Goal: Task Accomplishment & Management: Use online tool/utility

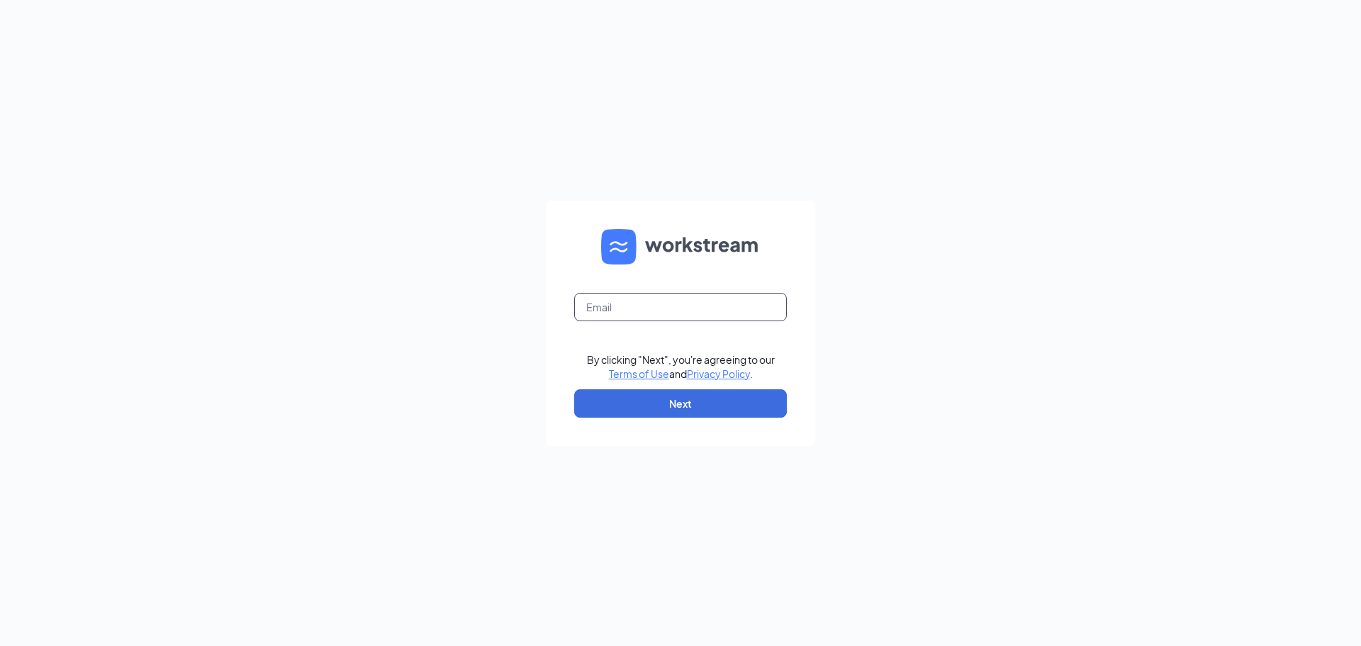
click at [630, 302] on input "text" at bounding box center [680, 307] width 213 height 28
type input "[EMAIL_ADDRESS][DOMAIN_NAME]"
click at [701, 407] on button "Next" at bounding box center [680, 403] width 213 height 28
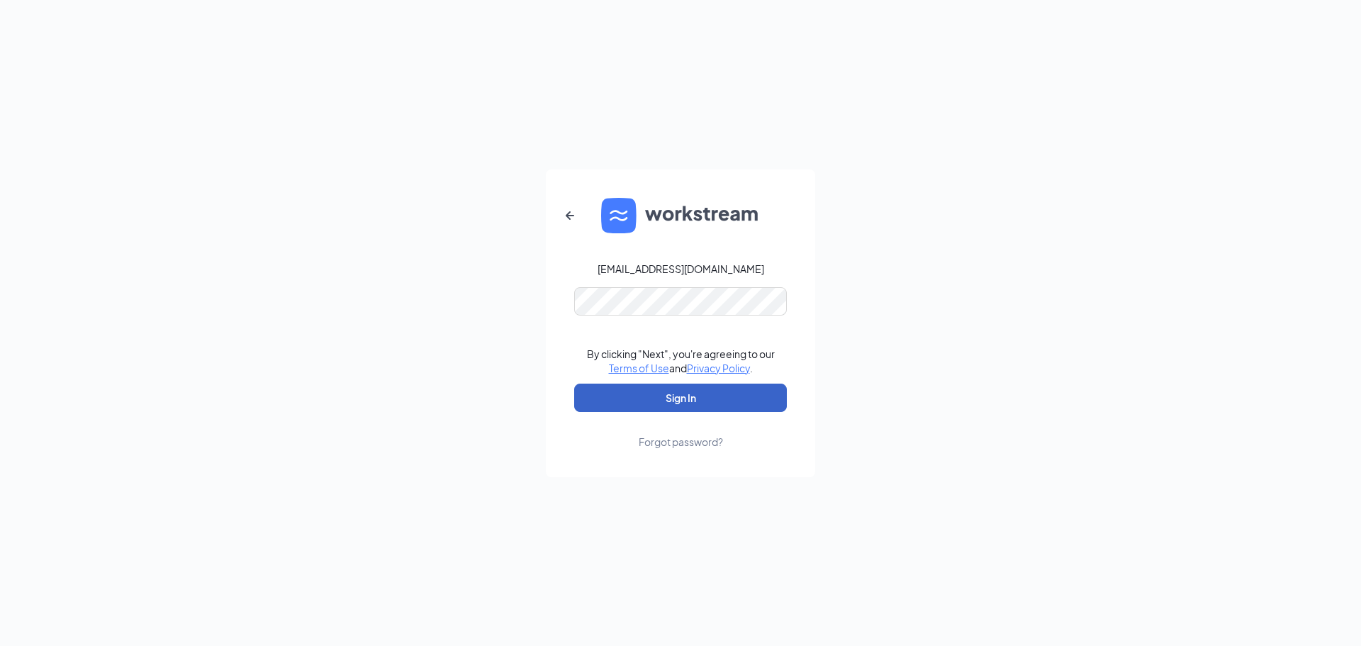
click at [698, 403] on button "Sign In" at bounding box center [680, 398] width 213 height 28
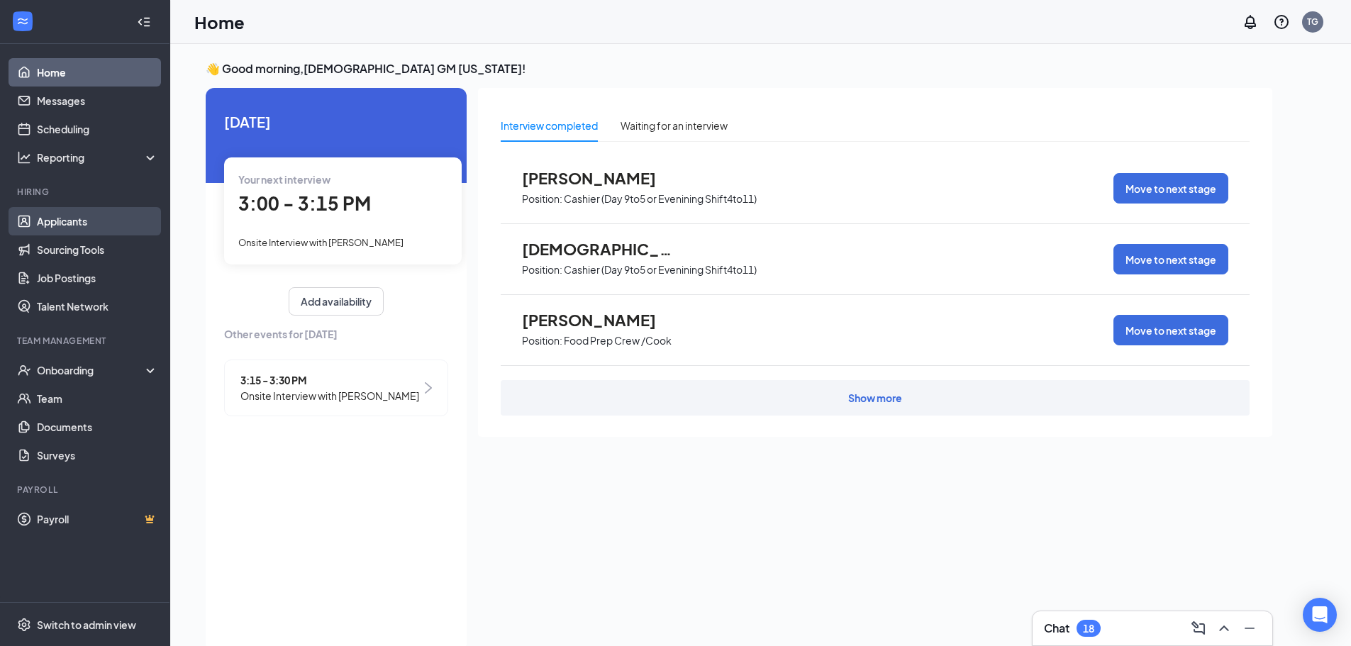
click at [72, 216] on link "Applicants" at bounding box center [97, 221] width 121 height 28
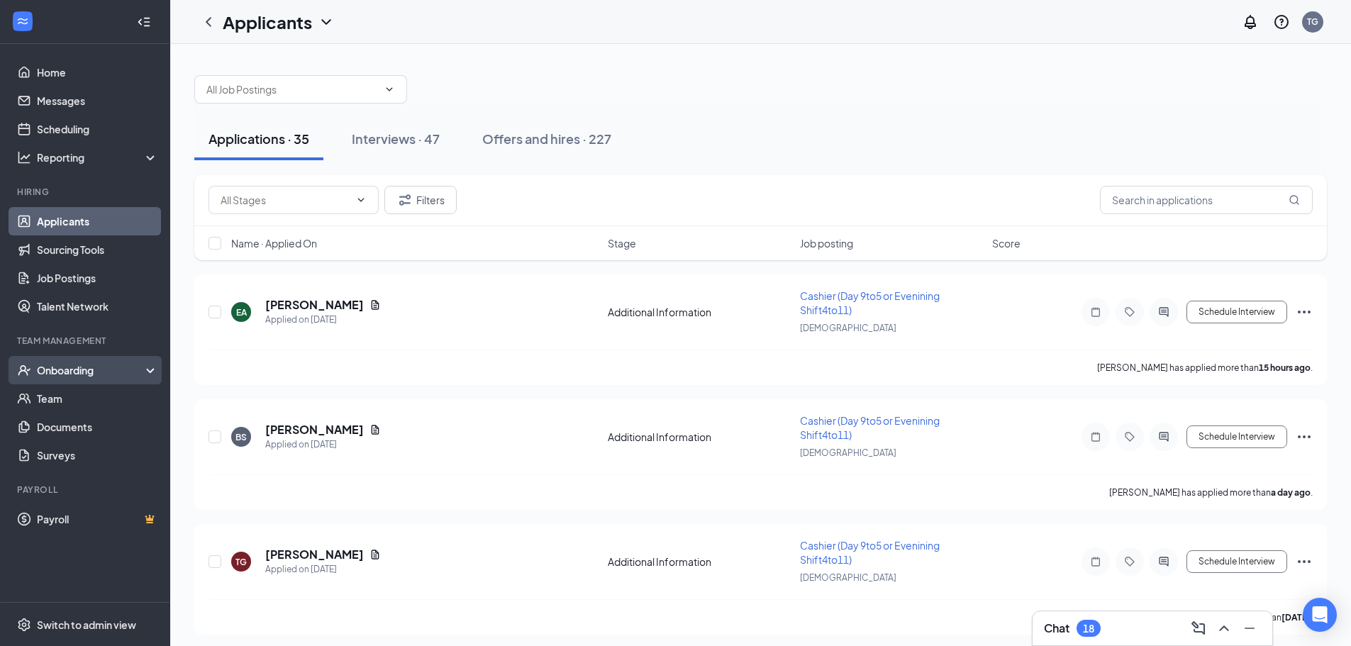
click at [86, 364] on div "Onboarding" at bounding box center [91, 370] width 109 height 14
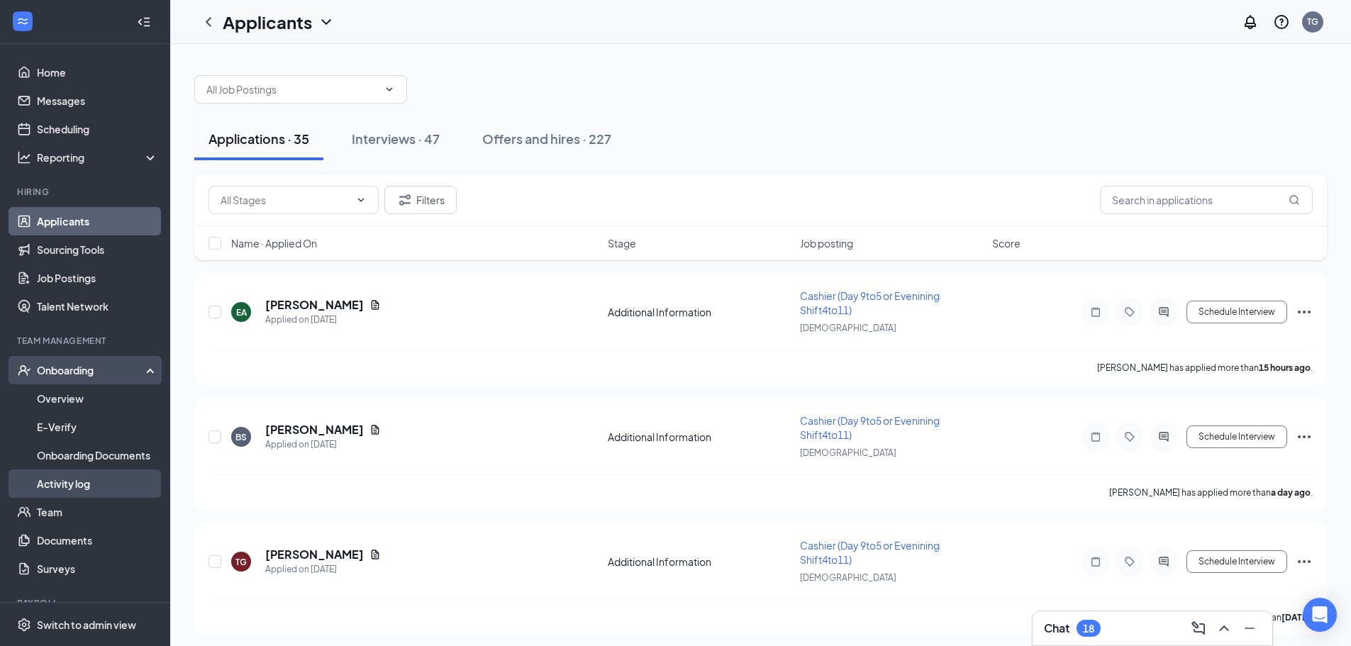
click at [87, 486] on link "Activity log" at bounding box center [97, 483] width 121 height 28
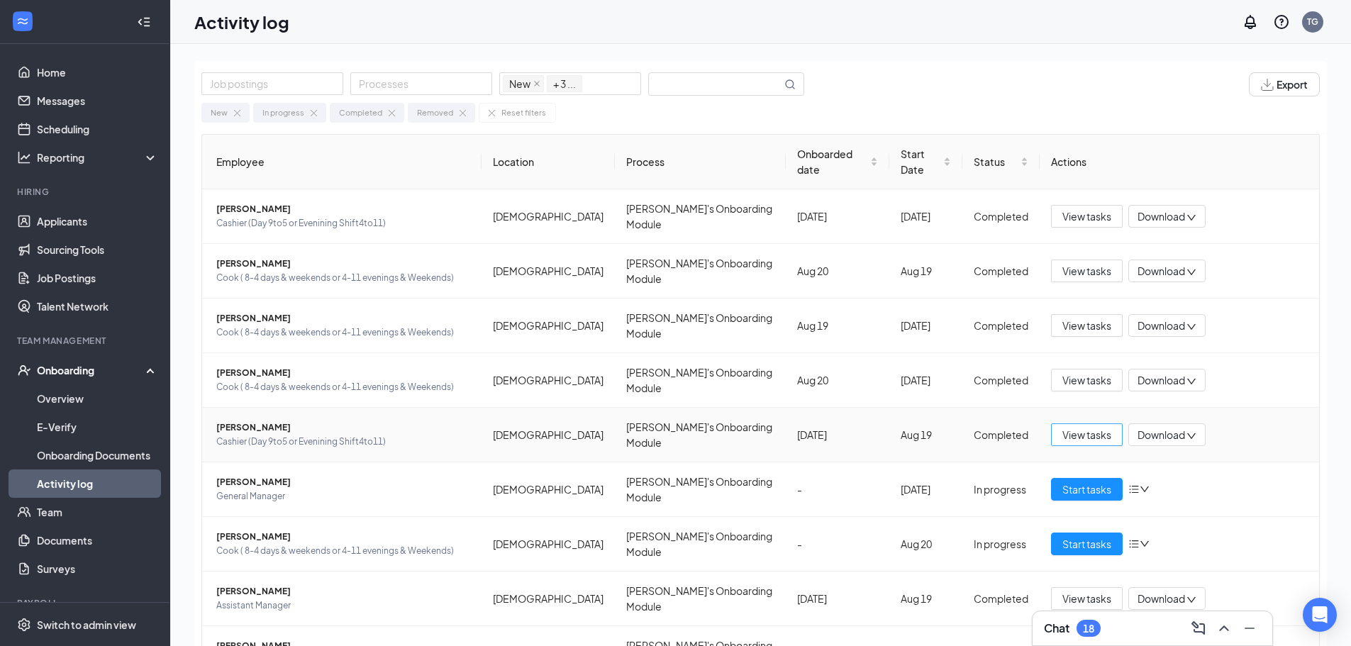
click at [1065, 427] on span "View tasks" at bounding box center [1086, 435] width 49 height 16
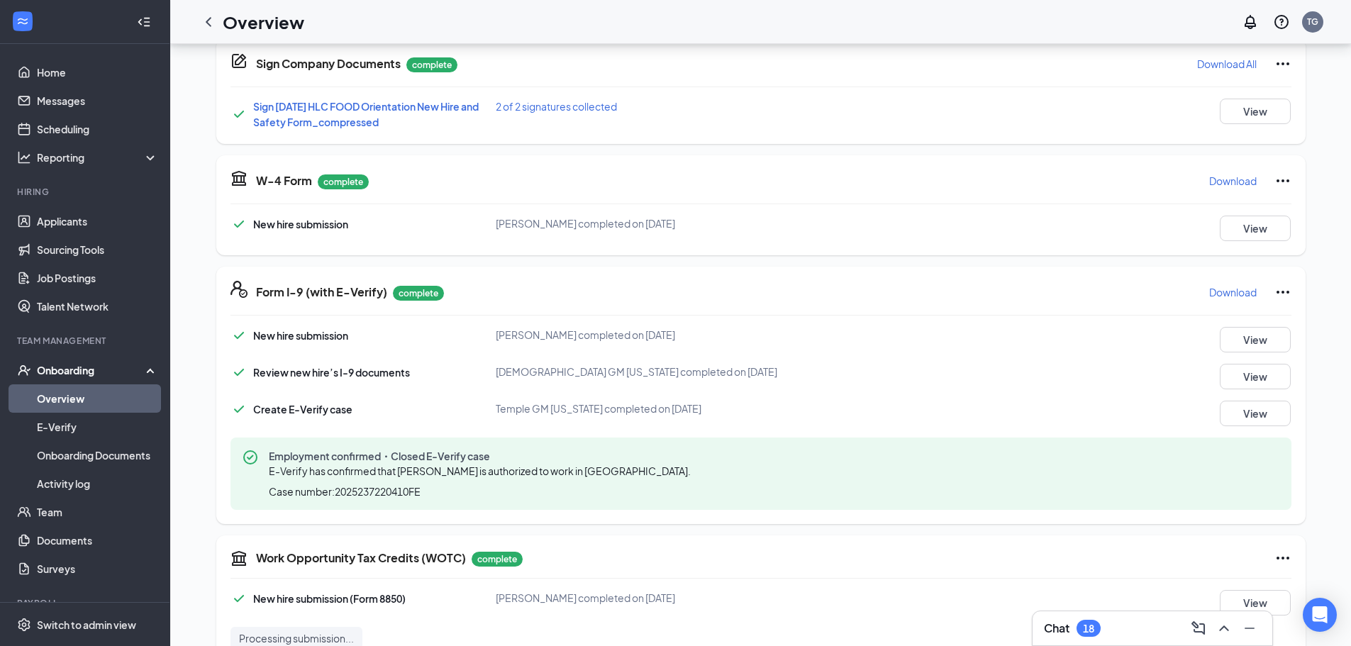
scroll to position [367, 0]
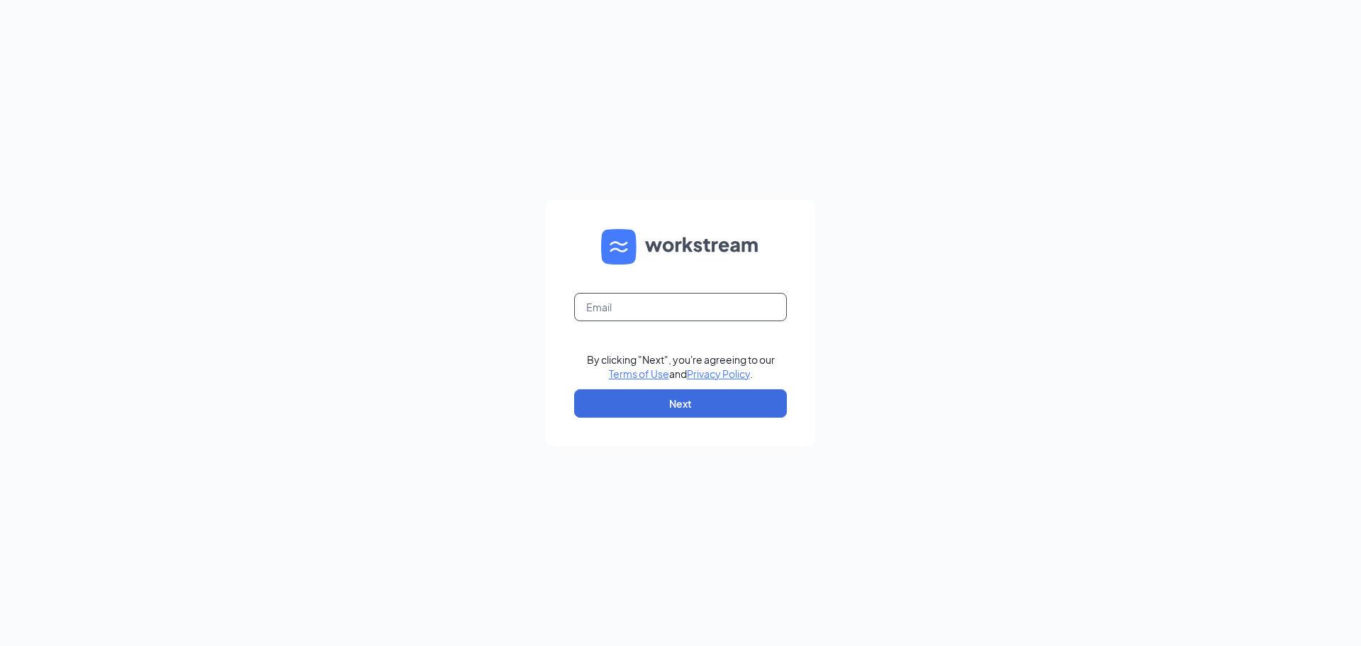
click at [640, 305] on input "text" at bounding box center [680, 307] width 213 height 28
type input "[EMAIL_ADDRESS][DOMAIN_NAME]"
click at [688, 401] on button "Next" at bounding box center [680, 403] width 213 height 28
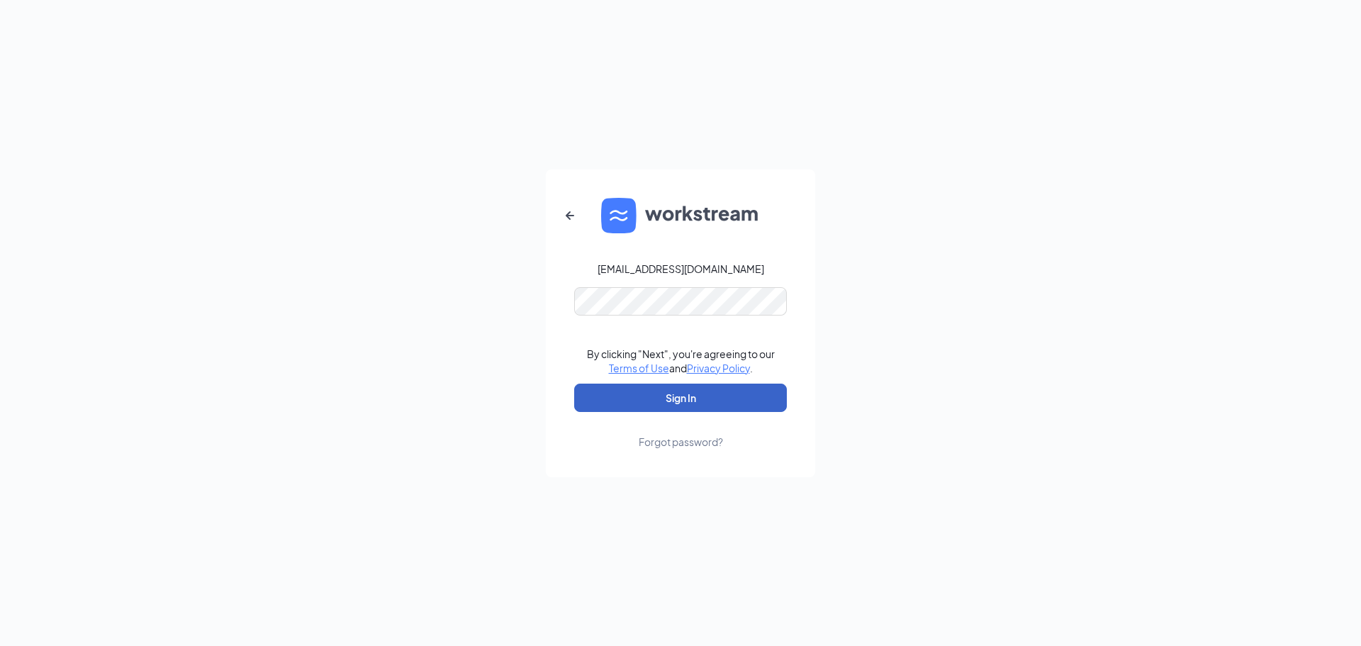
click at [703, 398] on button "Sign In" at bounding box center [680, 398] width 213 height 28
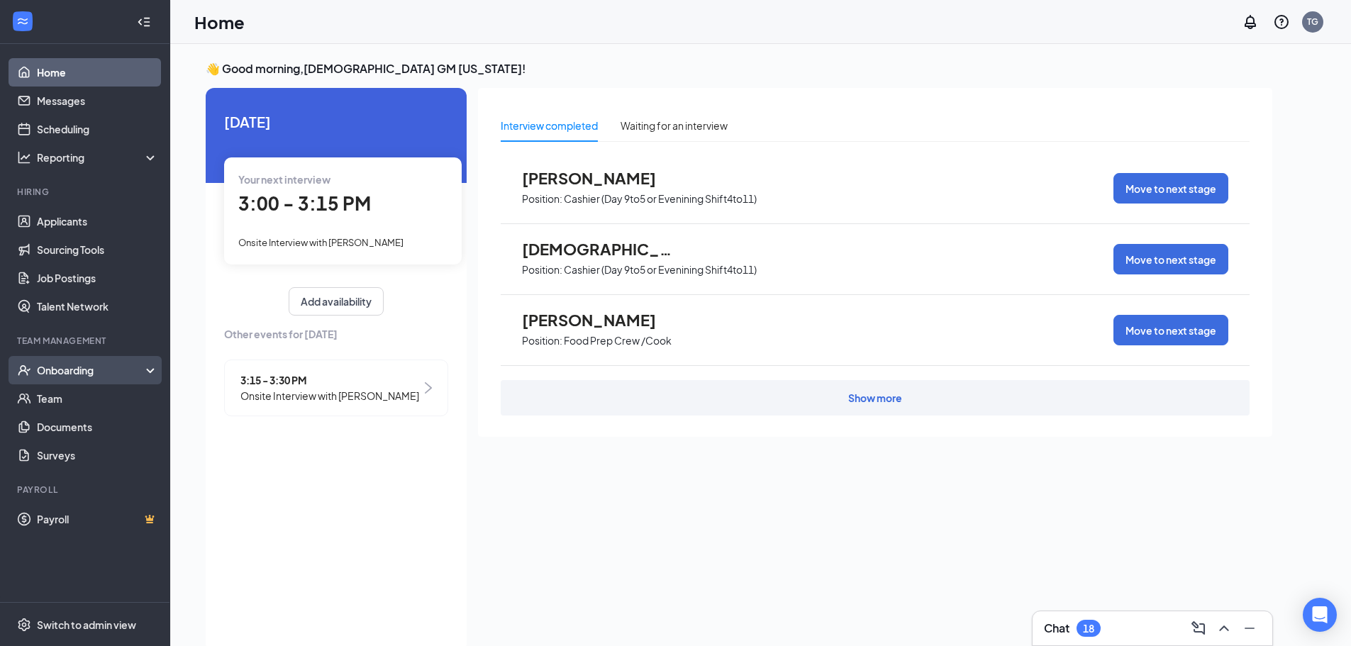
click at [142, 360] on div "Onboarding" at bounding box center [85, 370] width 170 height 28
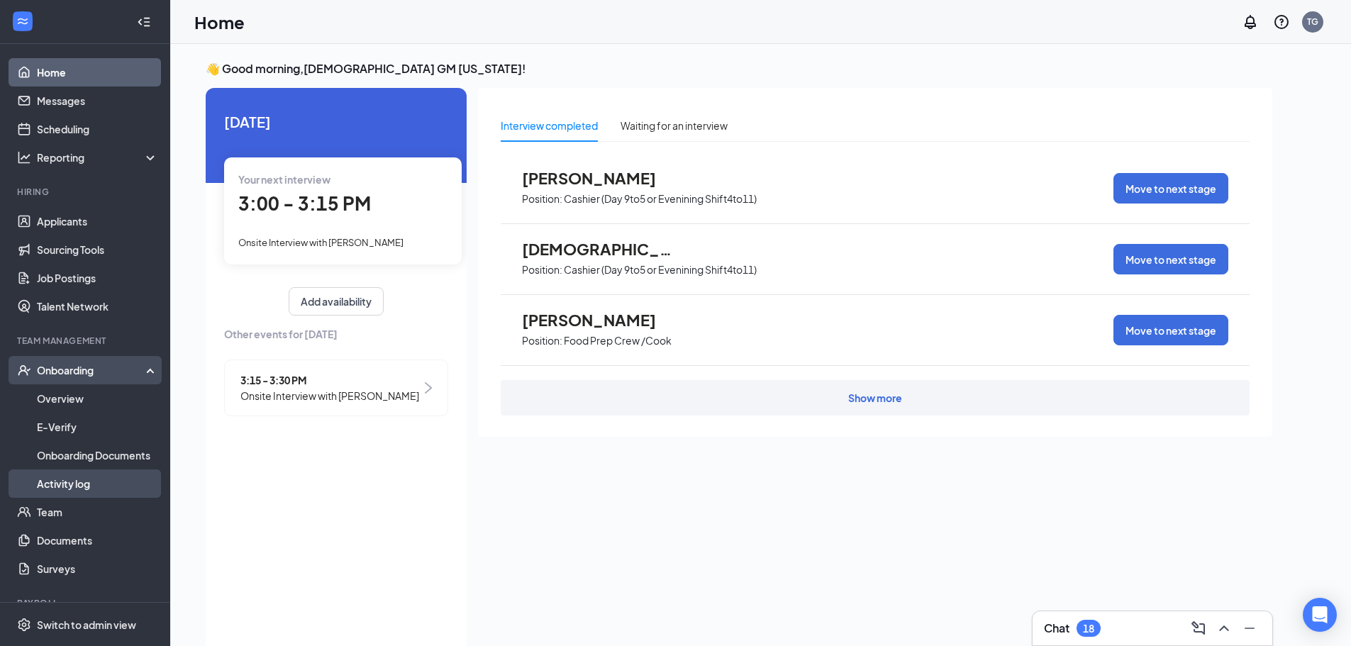
click at [94, 483] on link "Activity log" at bounding box center [97, 483] width 121 height 28
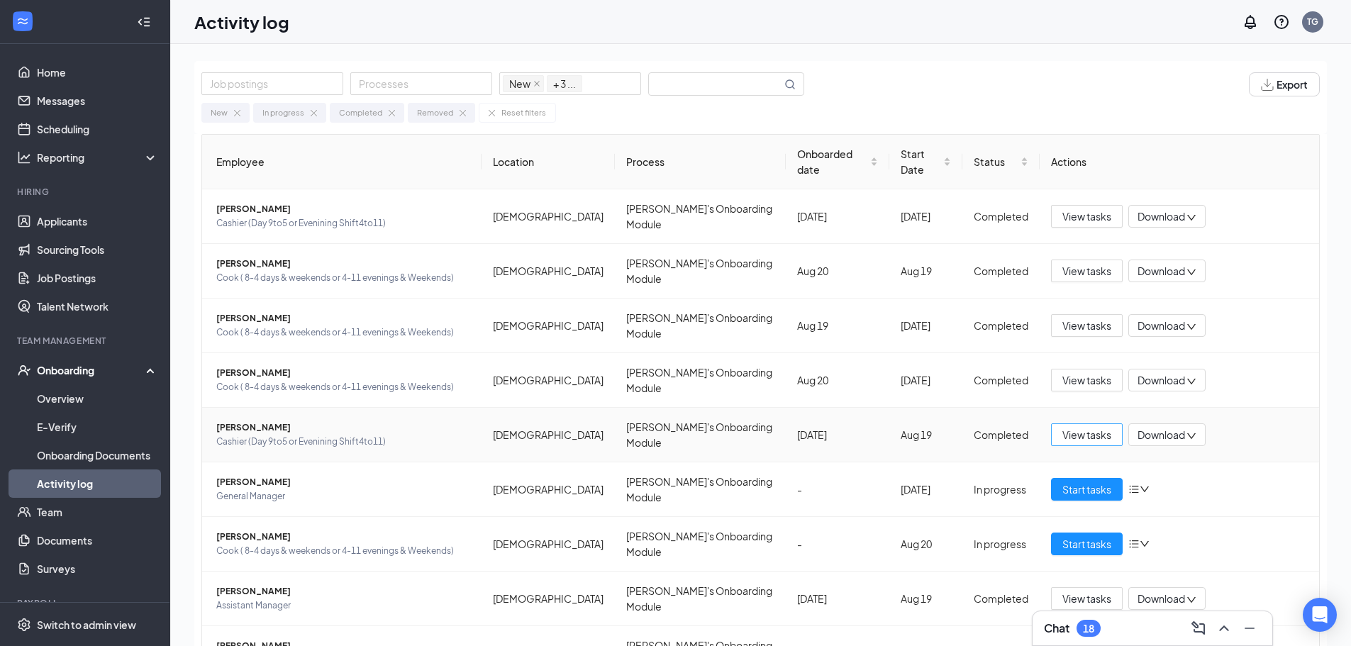
click at [1064, 427] on span "View tasks" at bounding box center [1086, 435] width 49 height 16
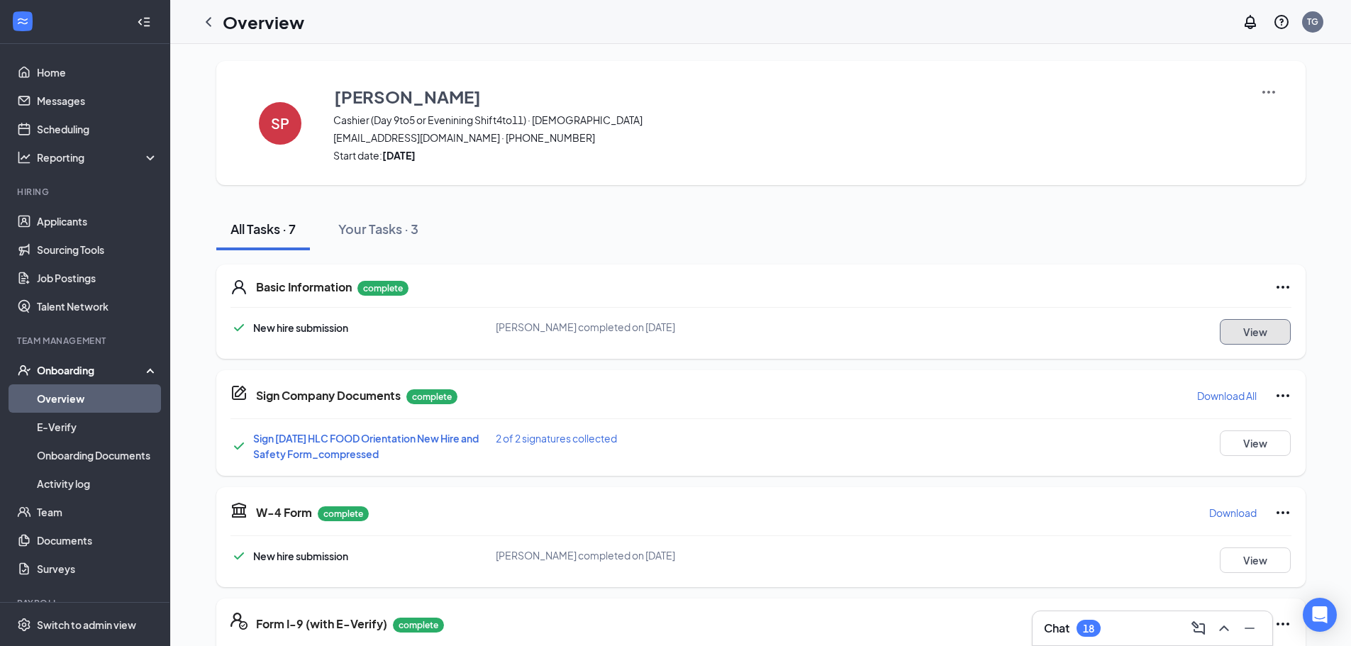
click at [1276, 338] on button "View" at bounding box center [1255, 332] width 71 height 26
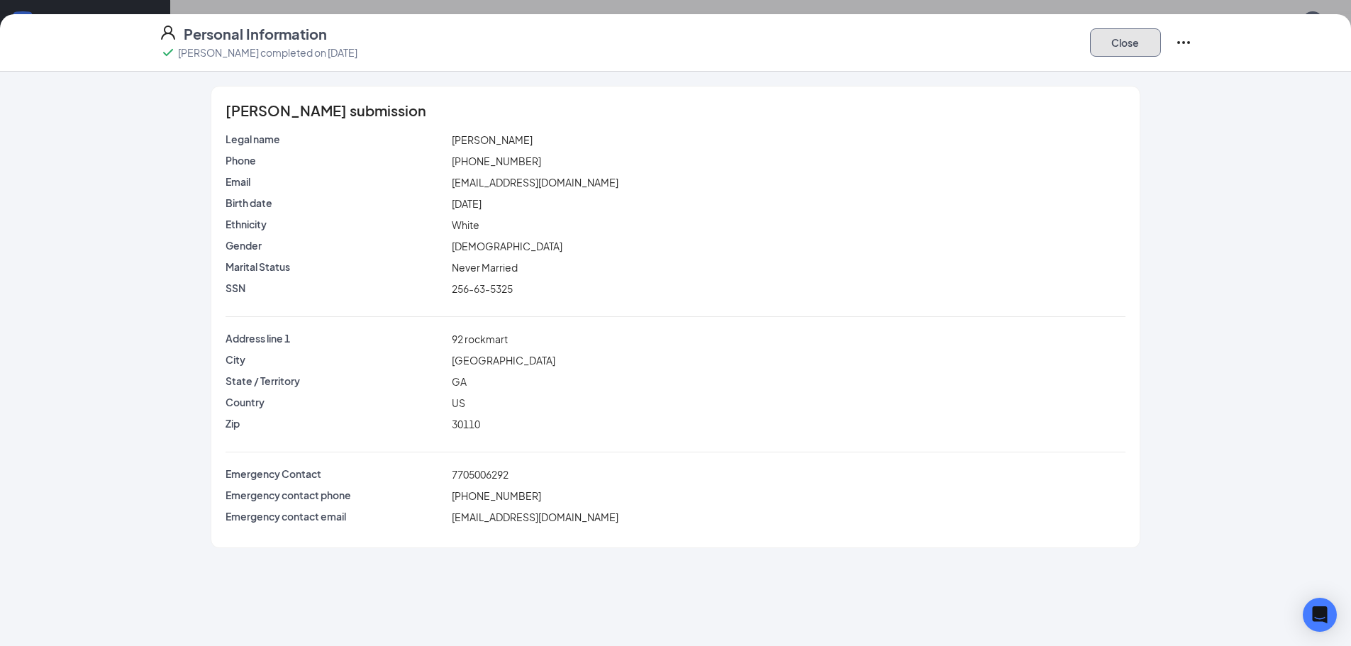
click at [1132, 43] on button "Close" at bounding box center [1125, 42] width 71 height 28
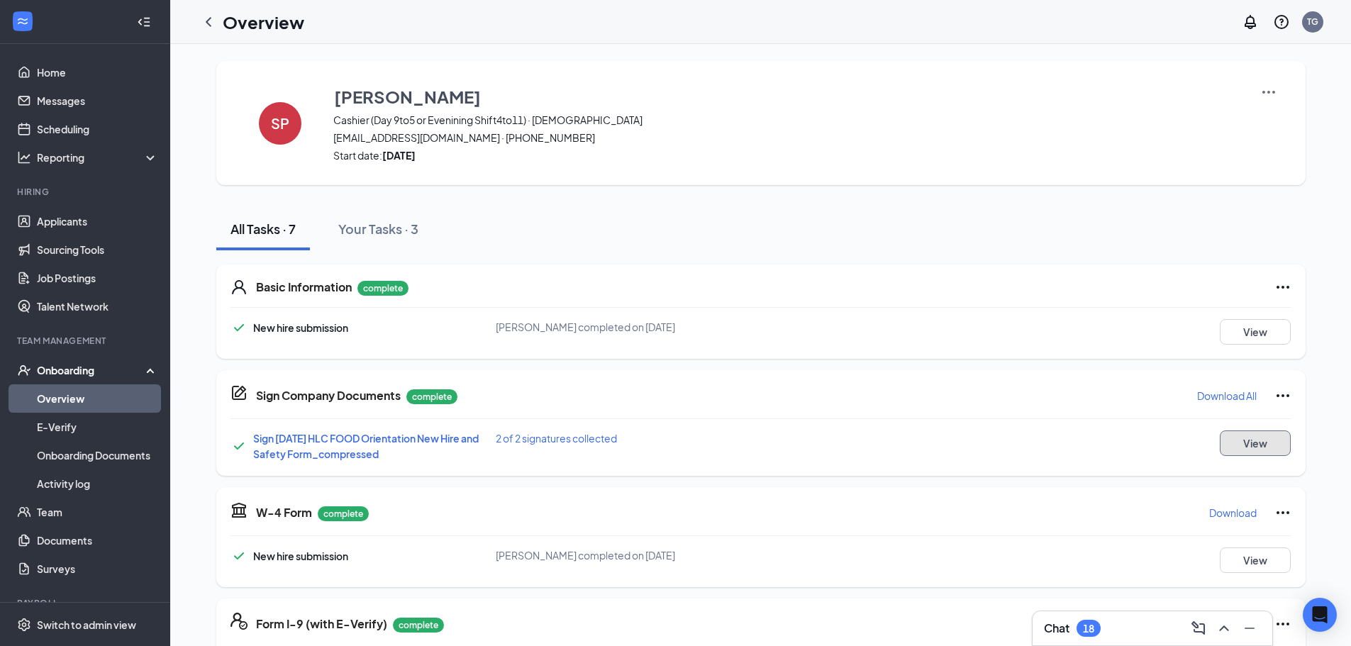
click at [1233, 437] on button "View" at bounding box center [1255, 443] width 71 height 26
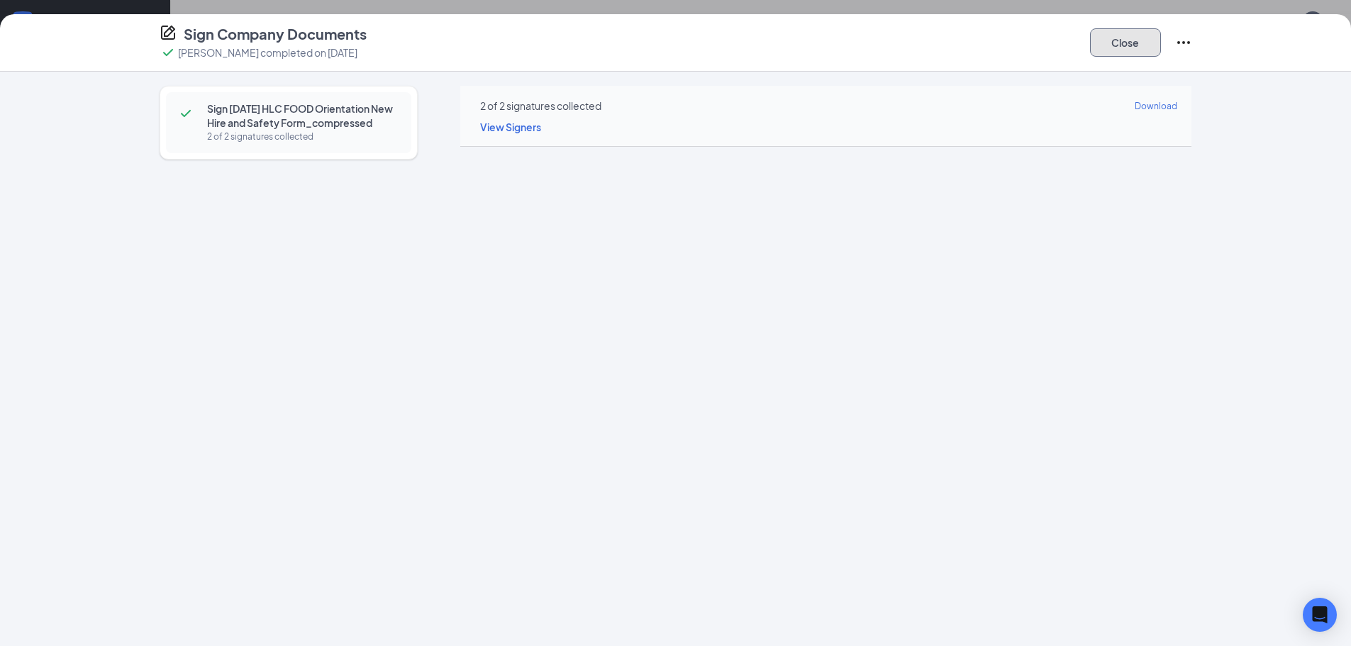
click at [1129, 38] on button "Close" at bounding box center [1125, 42] width 71 height 28
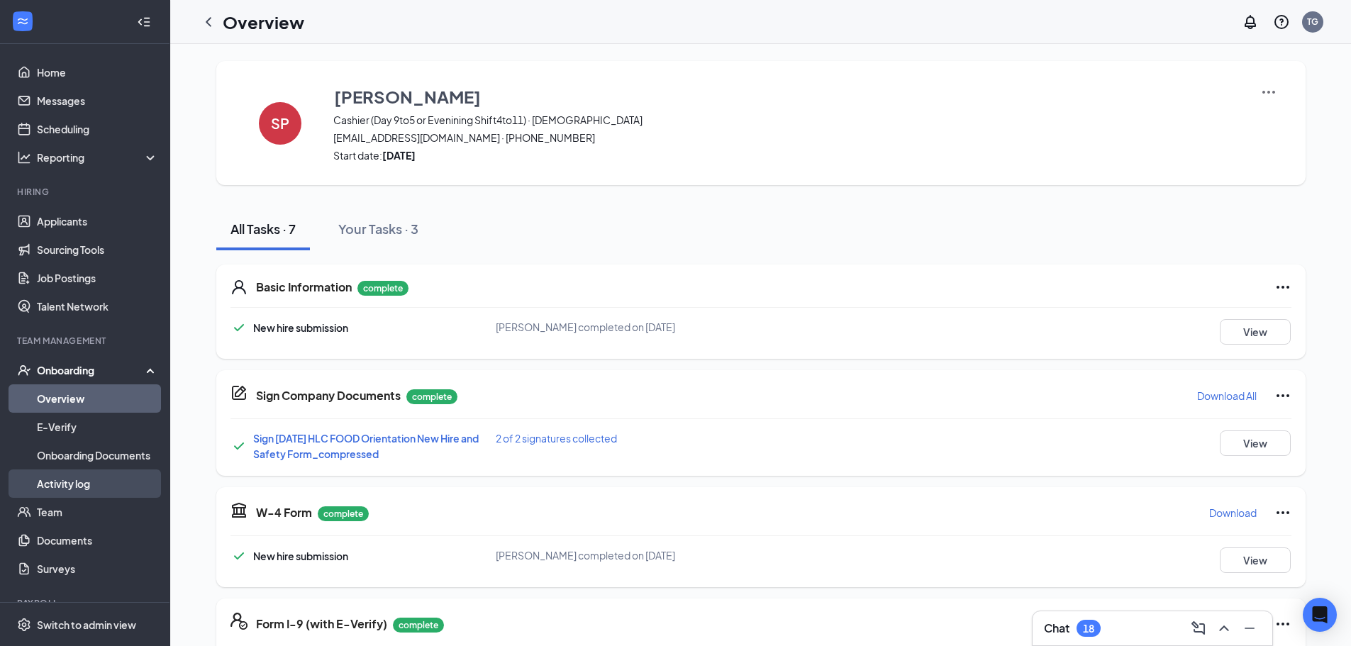
click at [82, 486] on link "Activity log" at bounding box center [97, 483] width 121 height 28
